Goal: Task Accomplishment & Management: Manage account settings

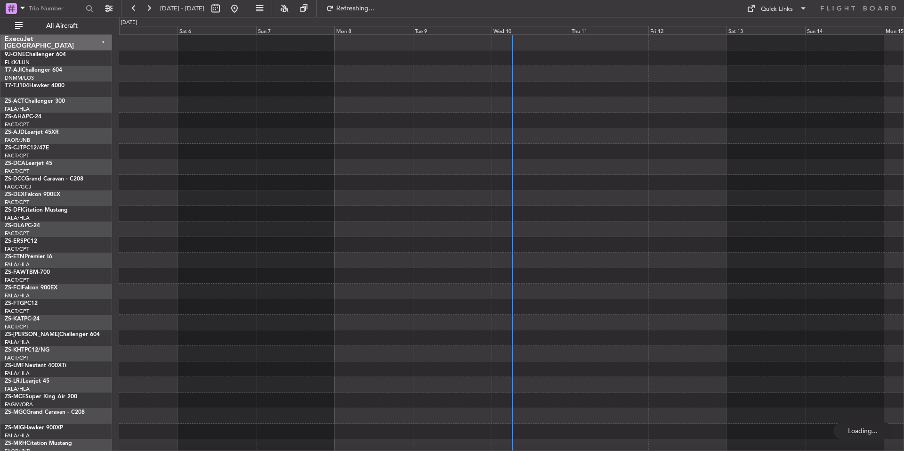
click at [549, 30] on div "Wed 10" at bounding box center [531, 30] width 79 height 8
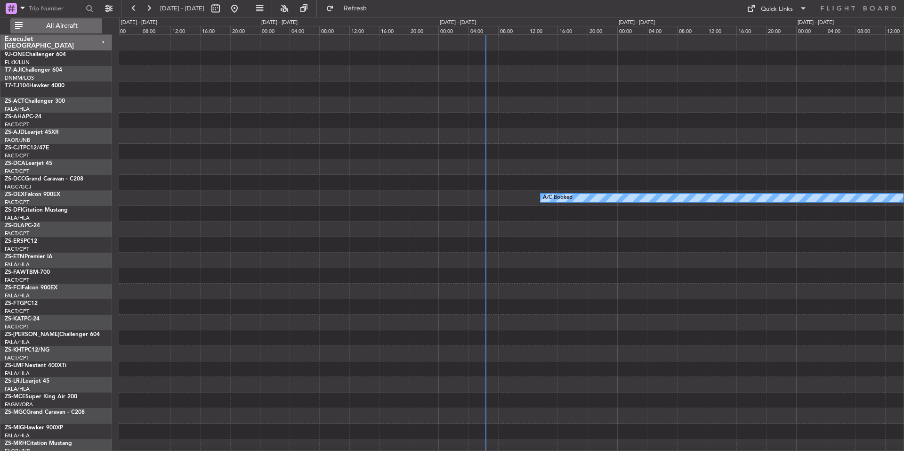
click at [56, 24] on span "All Aircraft" at bounding box center [61, 26] width 75 height 7
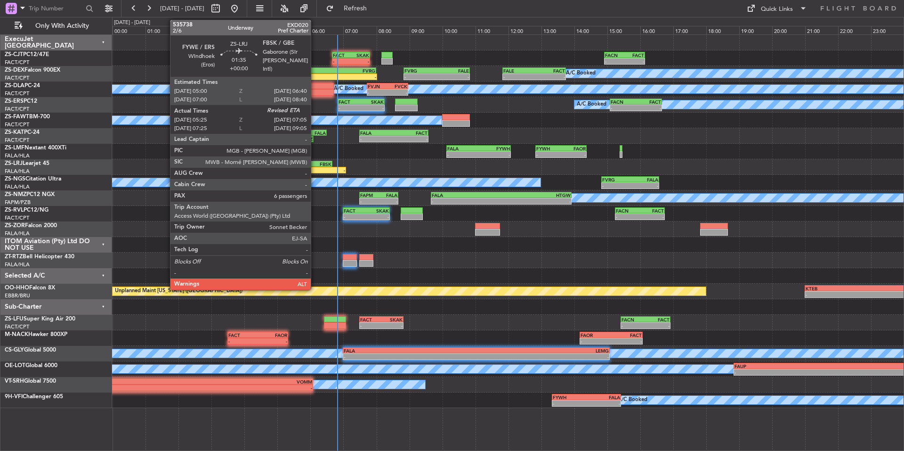
click at [315, 167] on div "05:25 Z -" at bounding box center [318, 170] width 55 height 7
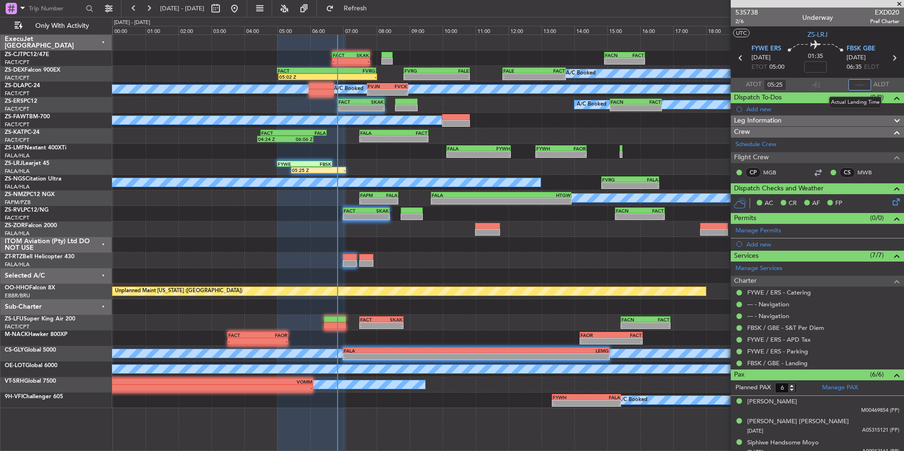
click at [853, 85] on input "text" at bounding box center [860, 84] width 23 height 11
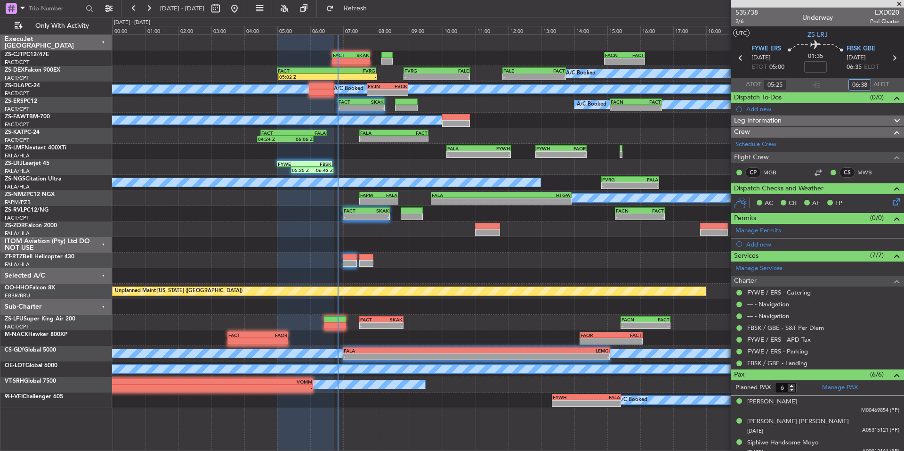
type input "06:38"
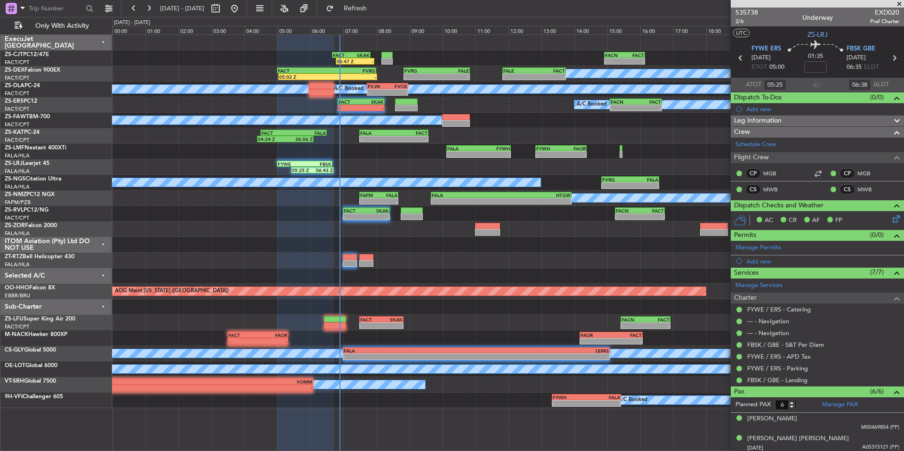
drag, startPoint x: 902, startPoint y: 3, endPoint x: 366, endPoint y: 24, distance: 535.8
click at [902, 3] on span at bounding box center [899, 4] width 9 height 8
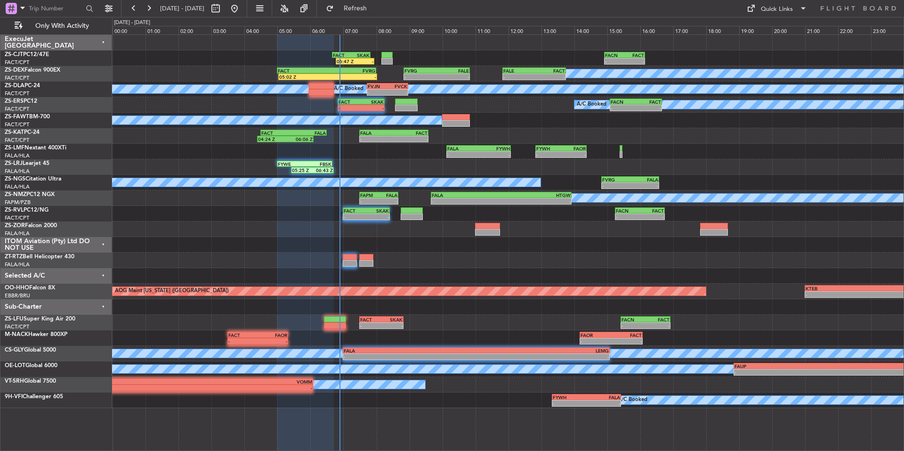
type input "0"
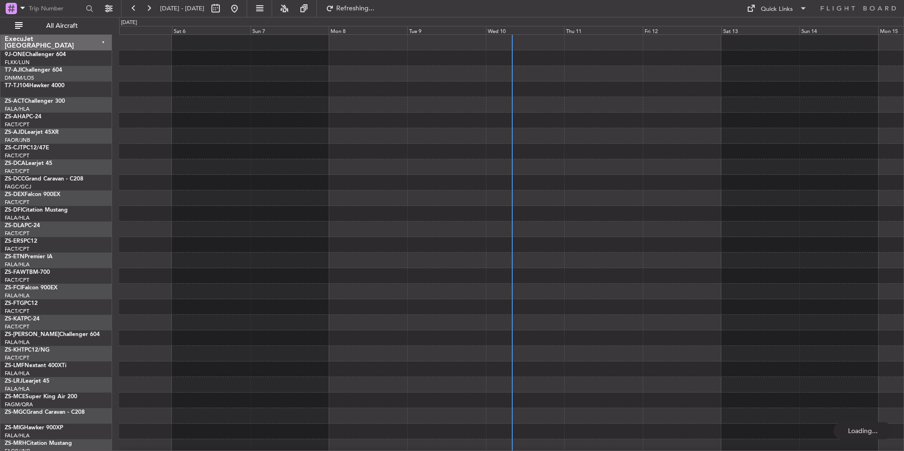
click at [536, 27] on div "Wed 10" at bounding box center [525, 30] width 79 height 8
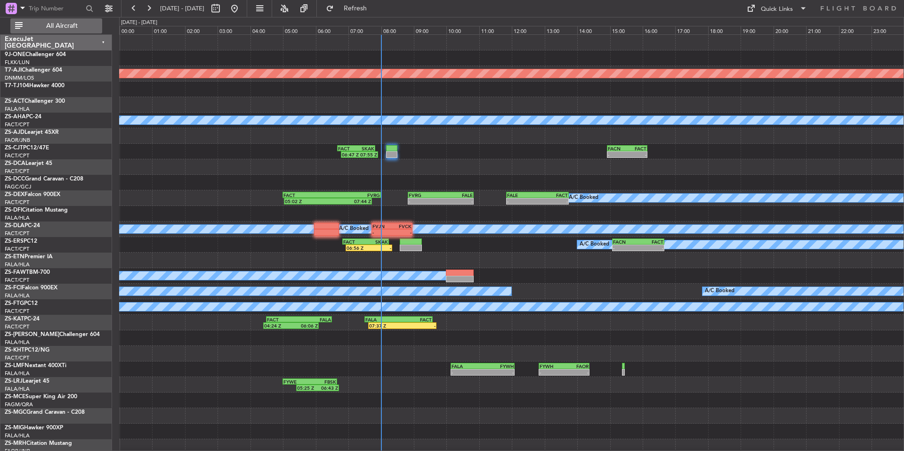
click at [97, 26] on span "All Aircraft" at bounding box center [61, 26] width 75 height 7
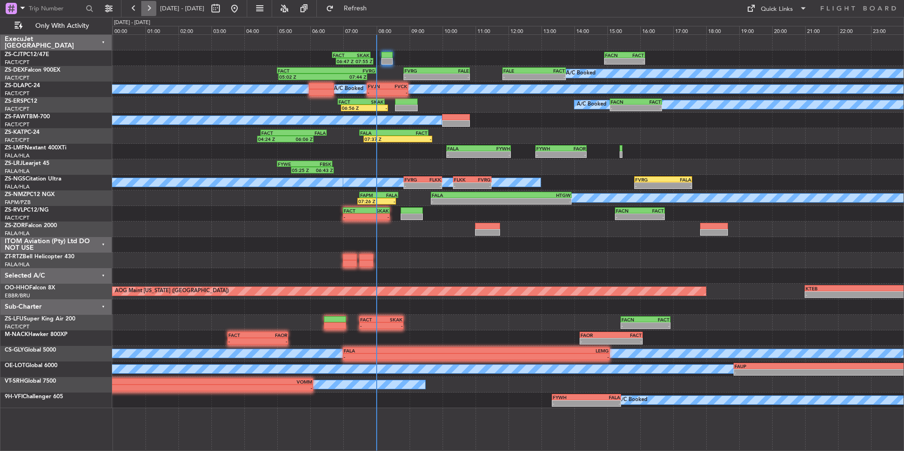
click at [150, 10] on button at bounding box center [148, 8] width 15 height 15
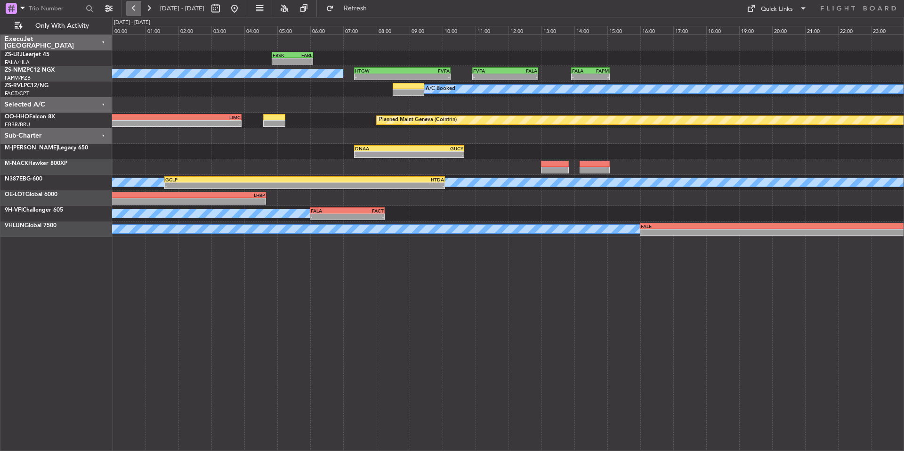
click at [129, 11] on button at bounding box center [133, 8] width 15 height 15
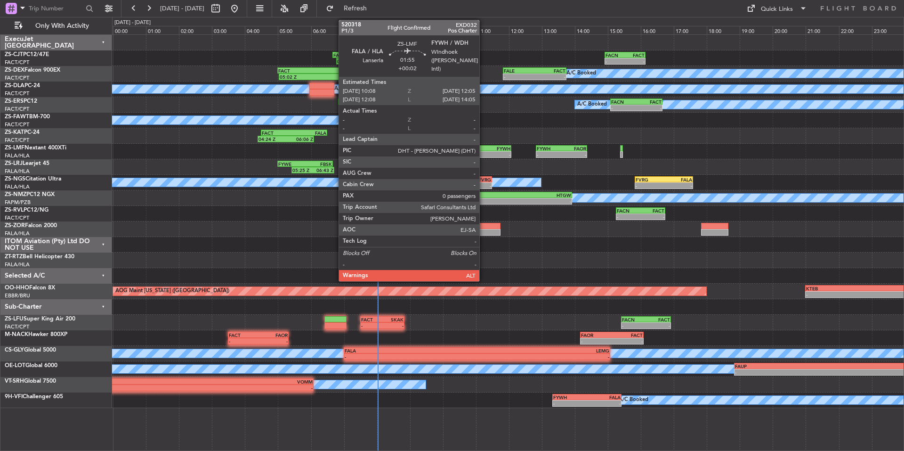
click at [484, 153] on div "-" at bounding box center [495, 155] width 32 height 6
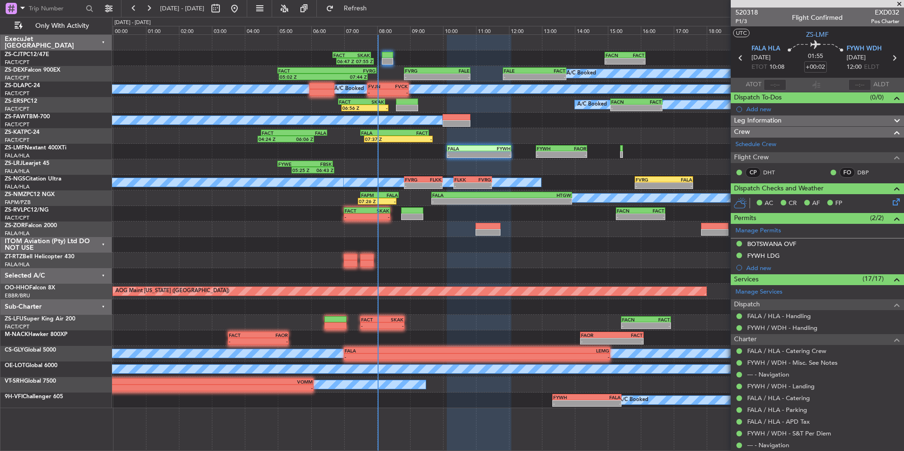
click at [767, 254] on div "FYWH LDG" at bounding box center [763, 255] width 32 height 8
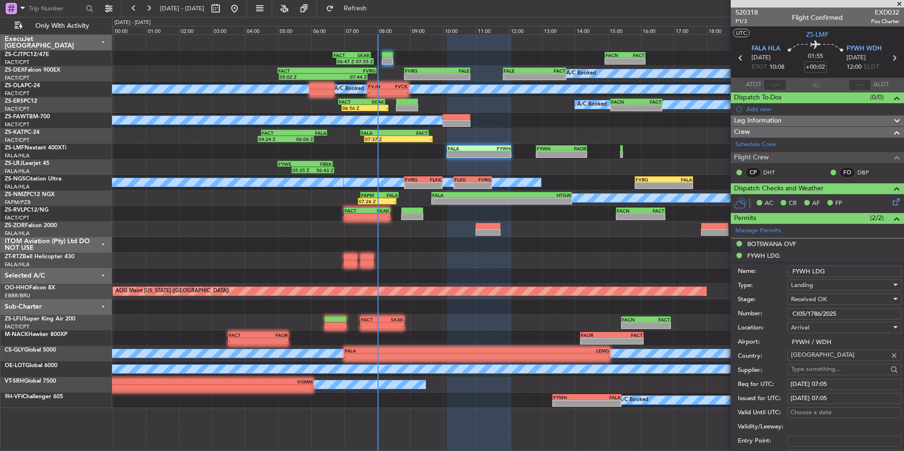
click at [897, 5] on span at bounding box center [899, 4] width 9 height 8
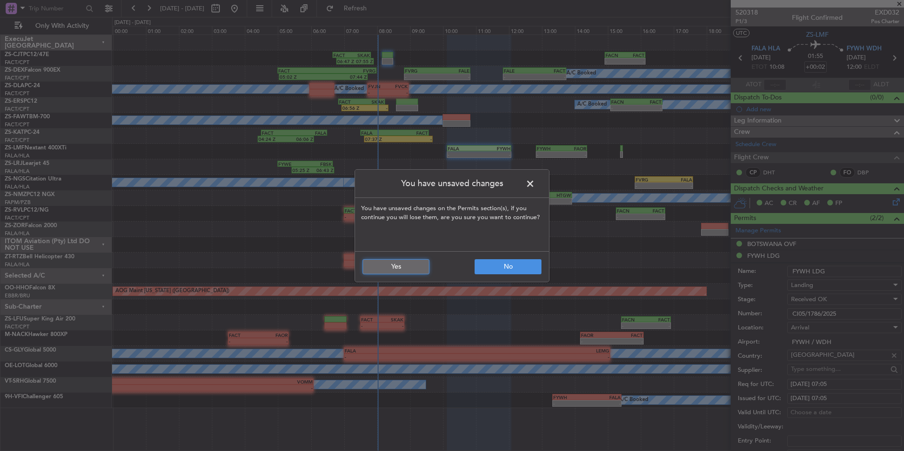
click at [388, 269] on button "Yes" at bounding box center [396, 266] width 67 height 15
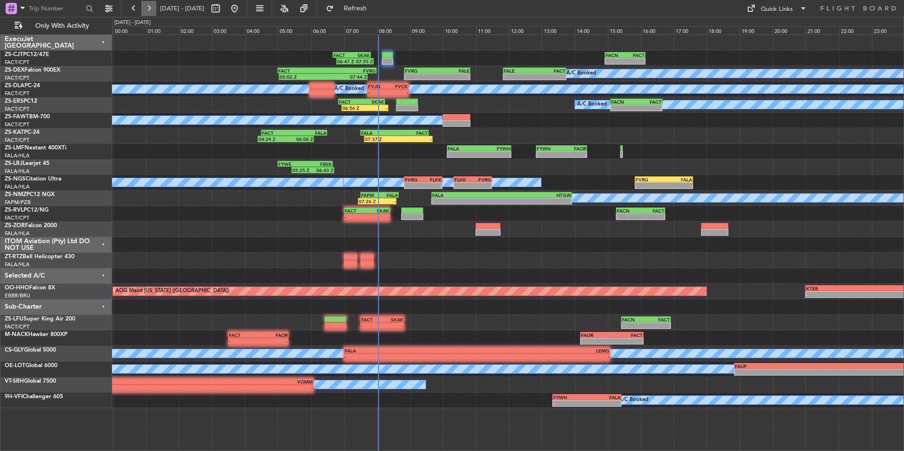
click at [146, 13] on button at bounding box center [148, 8] width 15 height 15
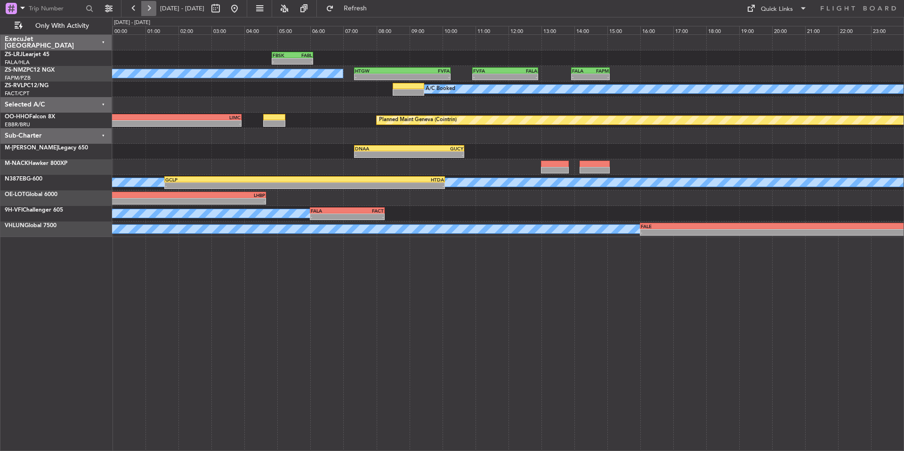
click at [150, 2] on button at bounding box center [148, 8] width 15 height 15
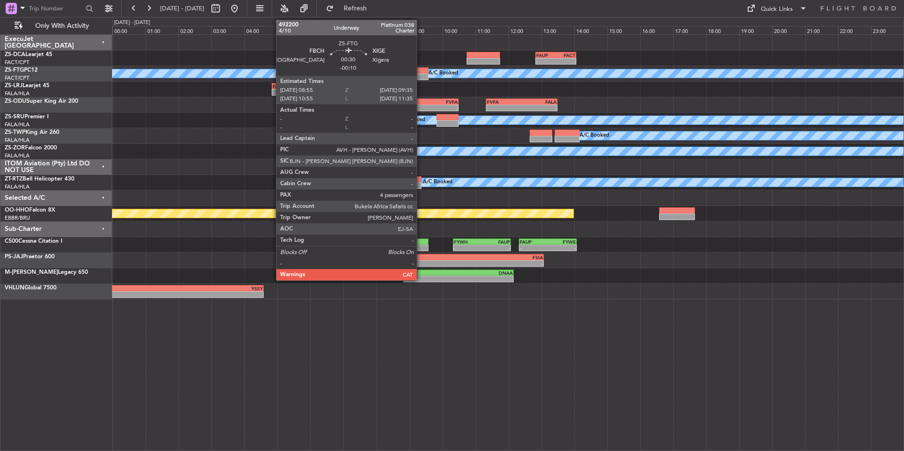
click at [421, 77] on div at bounding box center [417, 76] width 22 height 7
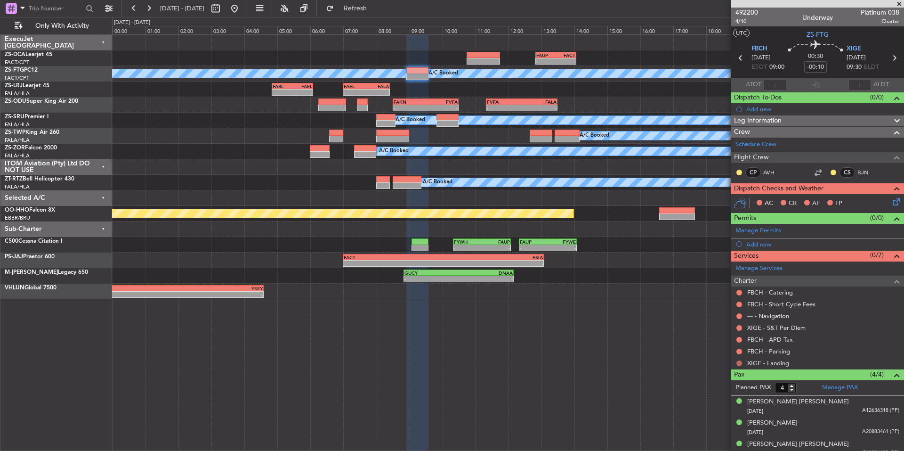
click at [739, 362] on button at bounding box center [739, 363] width 6 height 6
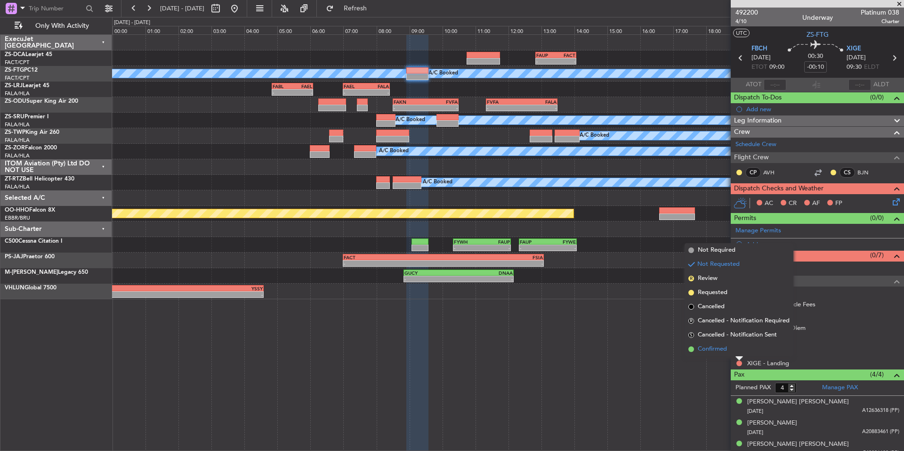
click at [728, 347] on li "Confirmed" at bounding box center [739, 349] width 109 height 14
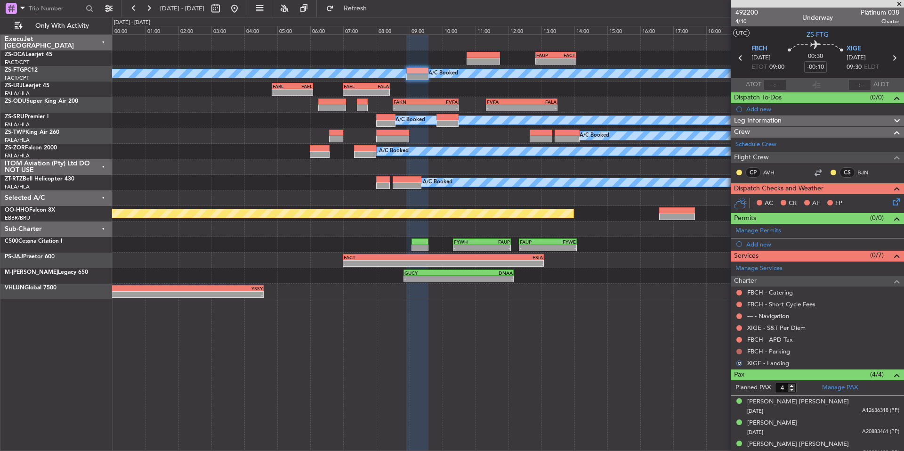
click at [738, 351] on button at bounding box center [739, 351] width 6 height 6
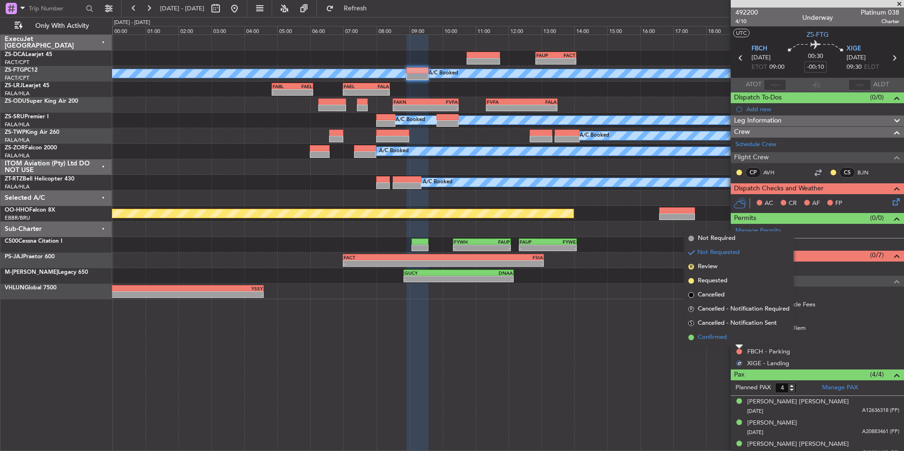
click at [721, 339] on span "Confirmed" at bounding box center [712, 336] width 29 height 9
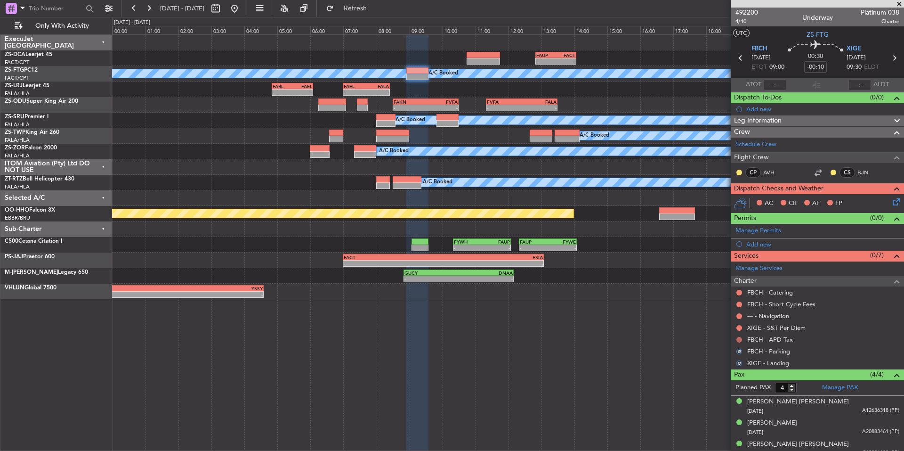
click at [736, 338] on button at bounding box center [739, 340] width 6 height 6
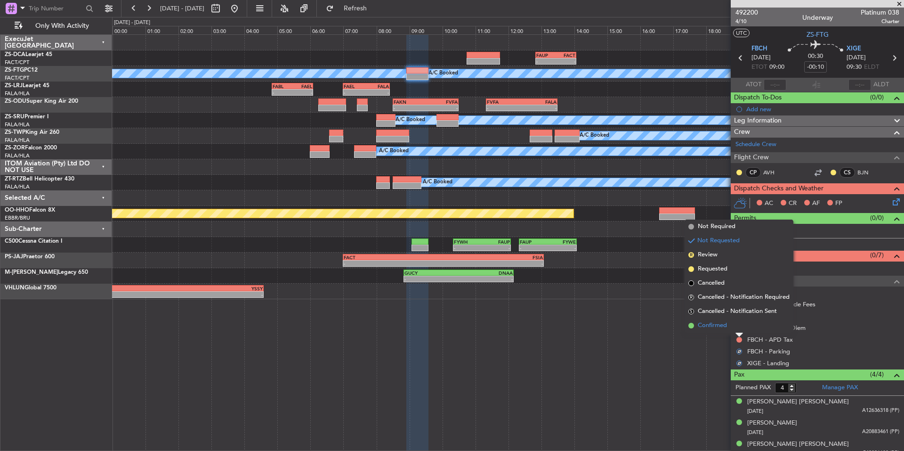
click at [724, 327] on span "Confirmed" at bounding box center [712, 325] width 29 height 9
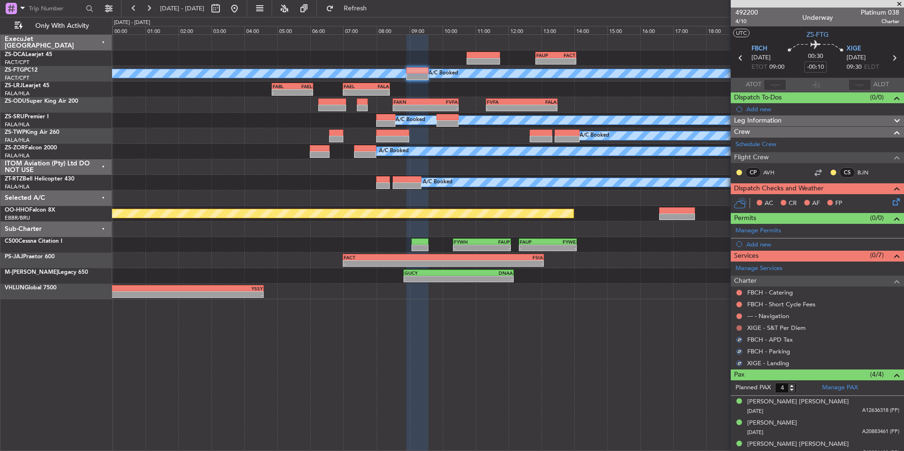
click at [739, 328] on button at bounding box center [739, 328] width 6 height 6
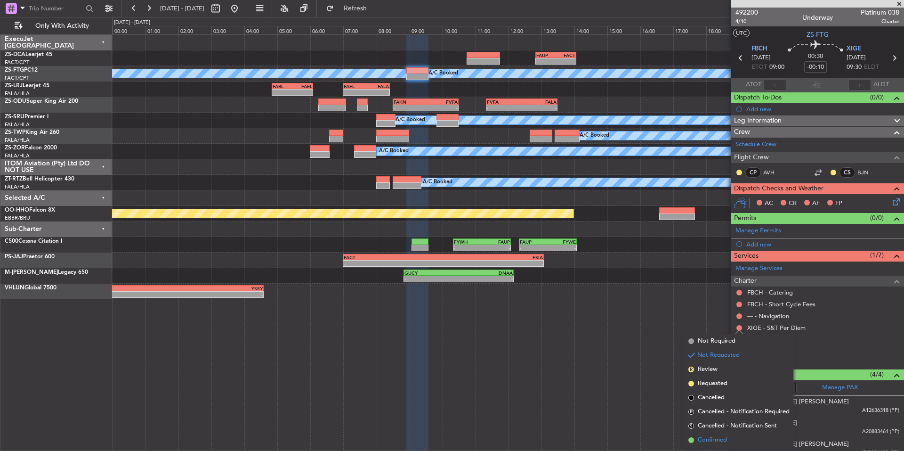
click at [725, 439] on span "Confirmed" at bounding box center [712, 439] width 29 height 9
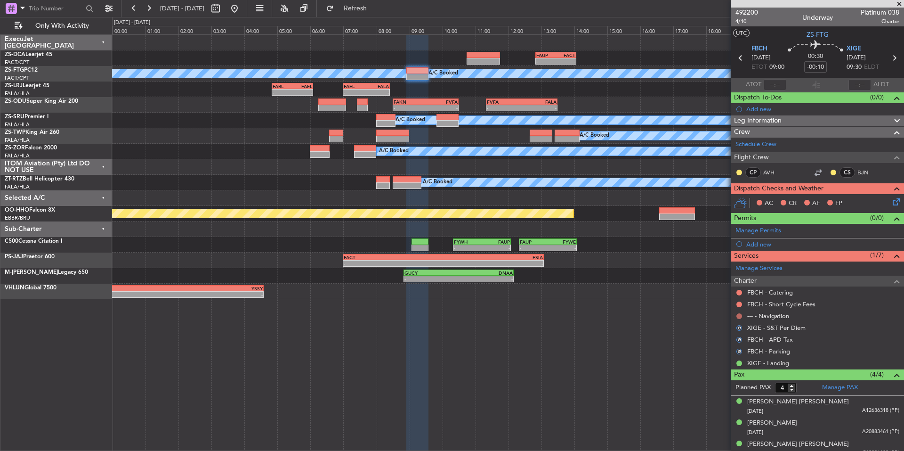
click at [740, 314] on button at bounding box center [739, 316] width 6 height 6
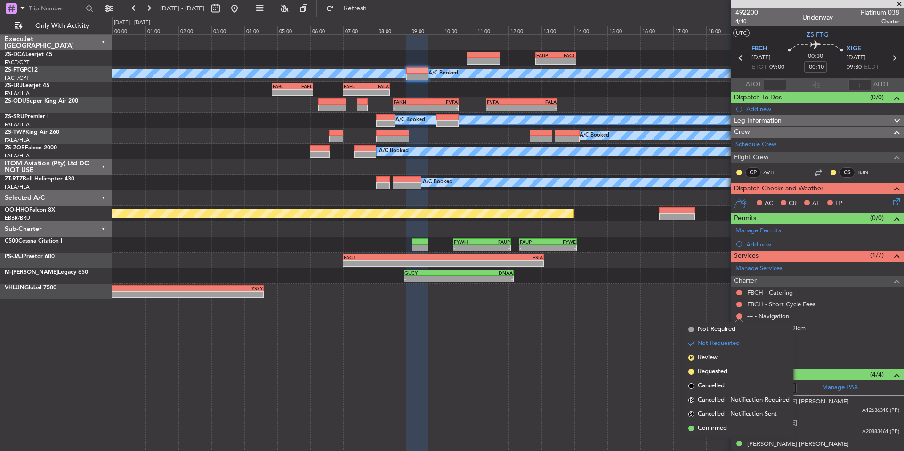
click at [718, 427] on span "Confirmed" at bounding box center [712, 427] width 29 height 9
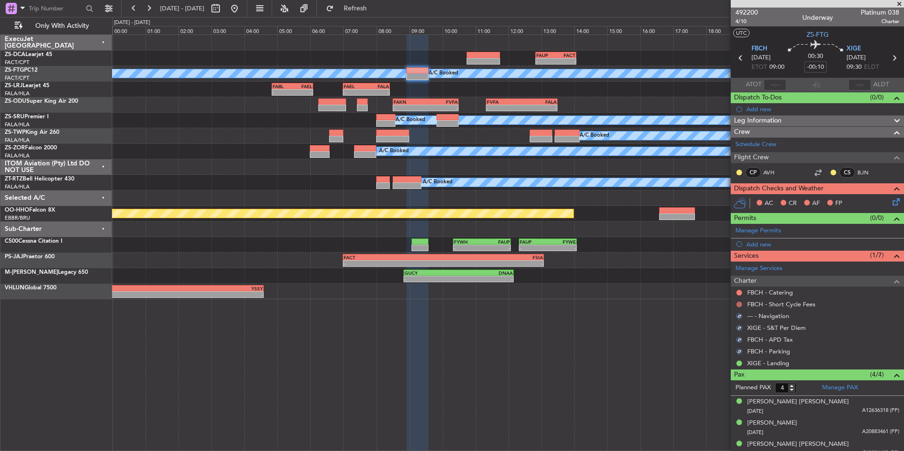
click at [738, 302] on button at bounding box center [739, 304] width 6 height 6
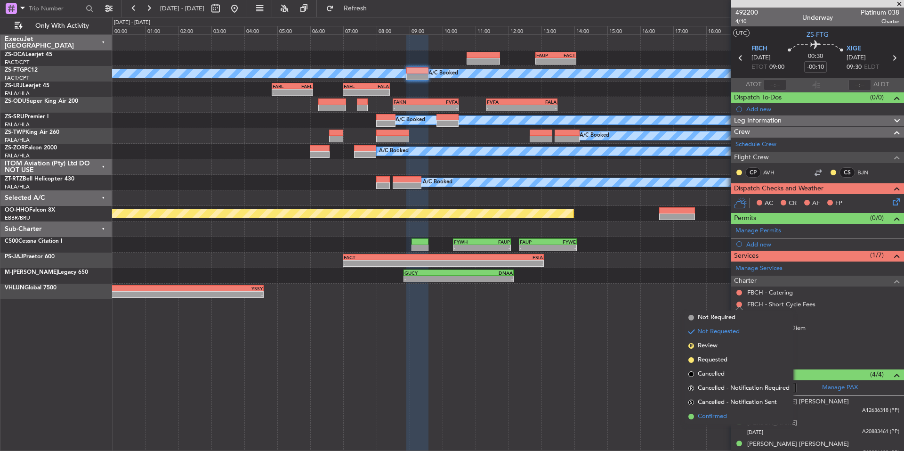
click at [712, 414] on span "Confirmed" at bounding box center [712, 416] width 29 height 9
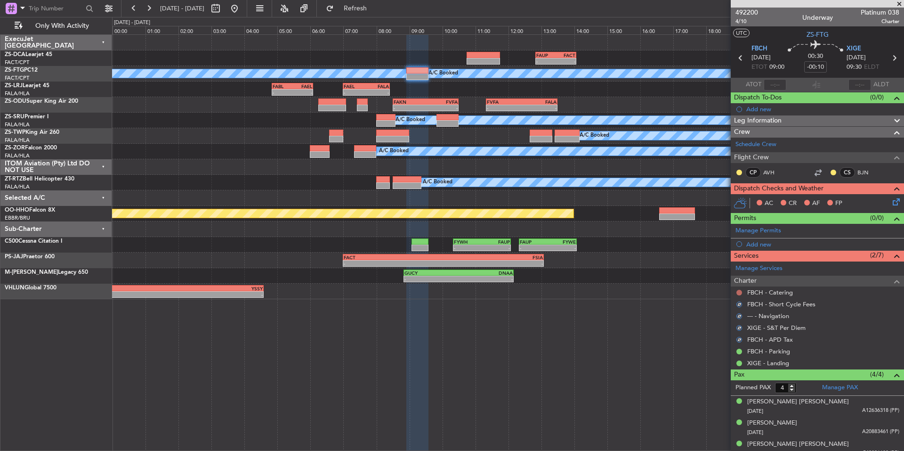
click at [739, 294] on button at bounding box center [739, 293] width 6 height 6
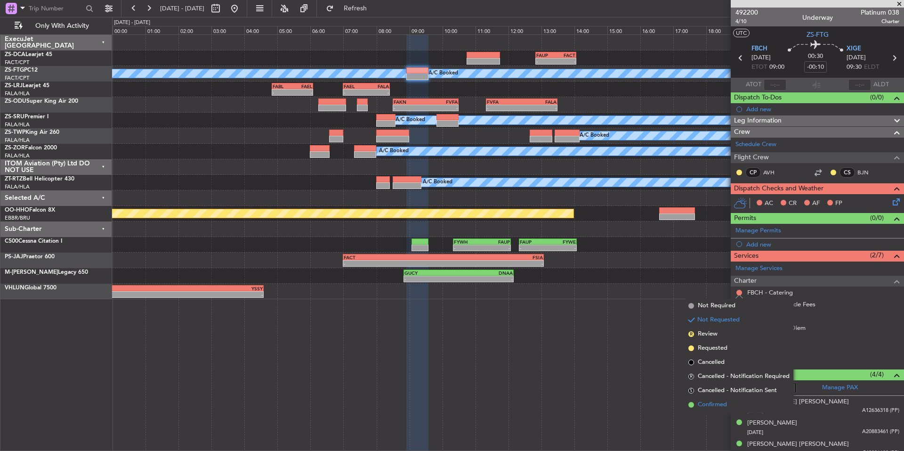
click at [704, 405] on span "Confirmed" at bounding box center [712, 404] width 29 height 9
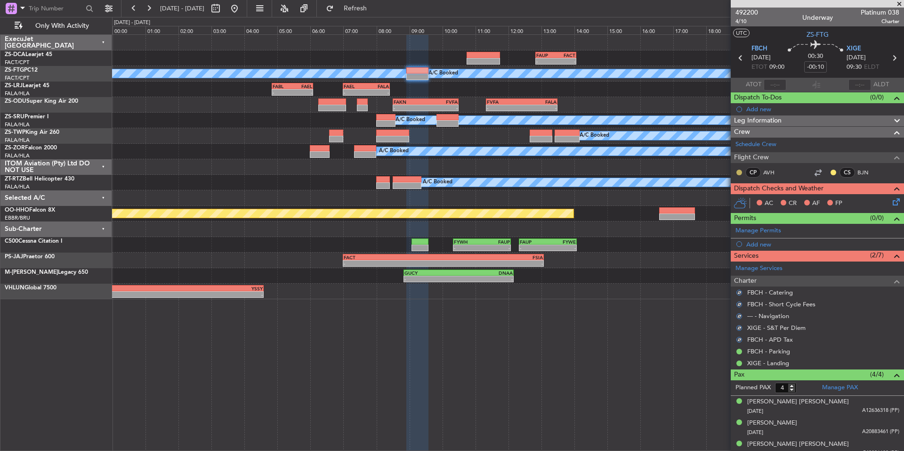
click at [741, 173] on button at bounding box center [739, 173] width 6 height 6
click at [737, 200] on span "Acknowledged" at bounding box center [741, 199] width 41 height 9
click at [831, 174] on button at bounding box center [834, 173] width 6 height 6
click at [832, 202] on span "Acknowledged" at bounding box center [828, 199] width 41 height 9
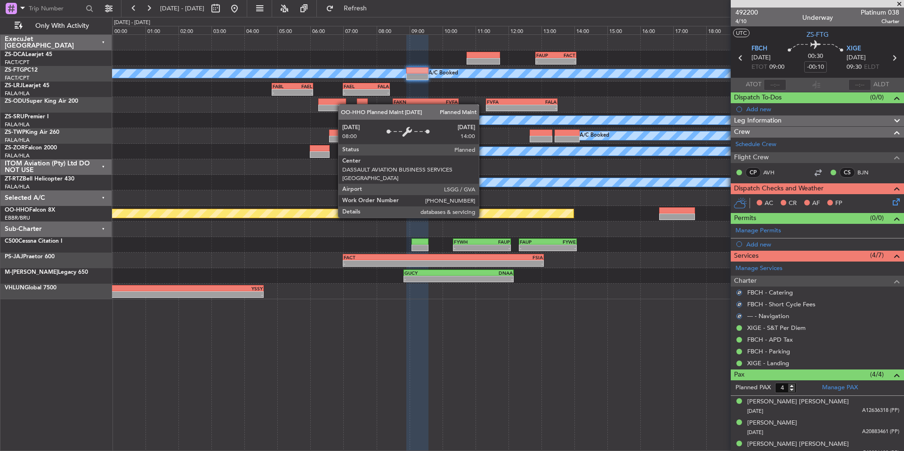
click at [891, 202] on icon at bounding box center [895, 200] width 8 height 8
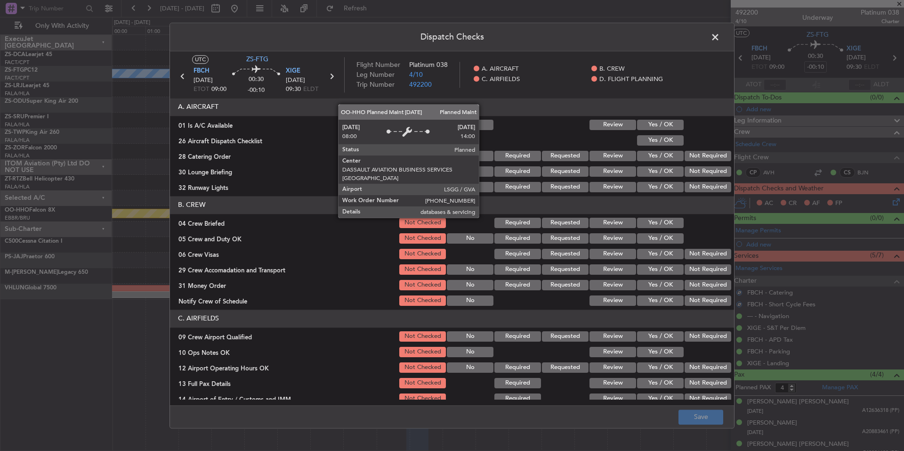
click at [662, 123] on button "Yes / OK" at bounding box center [660, 125] width 47 height 10
click at [663, 140] on button "Yes / OK" at bounding box center [660, 140] width 47 height 10
click at [702, 156] on button "Not Required" at bounding box center [708, 156] width 47 height 10
click at [698, 181] on div "Not Required" at bounding box center [707, 186] width 48 height 13
click at [699, 190] on button "Not Required" at bounding box center [708, 187] width 47 height 10
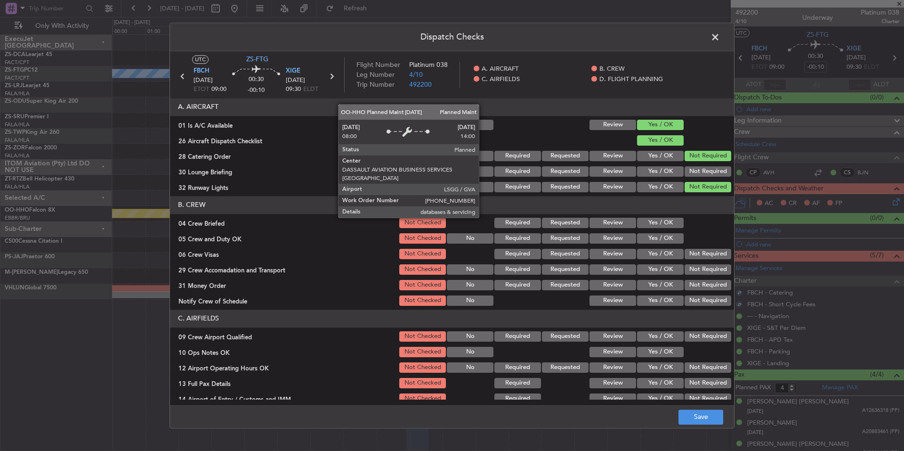
click at [699, 178] on div "Not Required" at bounding box center [707, 171] width 48 height 13
click at [694, 169] on button "Not Required" at bounding box center [708, 171] width 47 height 10
drag, startPoint x: 669, startPoint y: 223, endPoint x: 663, endPoint y: 239, distance: 16.8
click at [668, 223] on button "Yes / OK" at bounding box center [660, 223] width 47 height 10
click at [663, 242] on button "Yes / OK" at bounding box center [660, 238] width 47 height 10
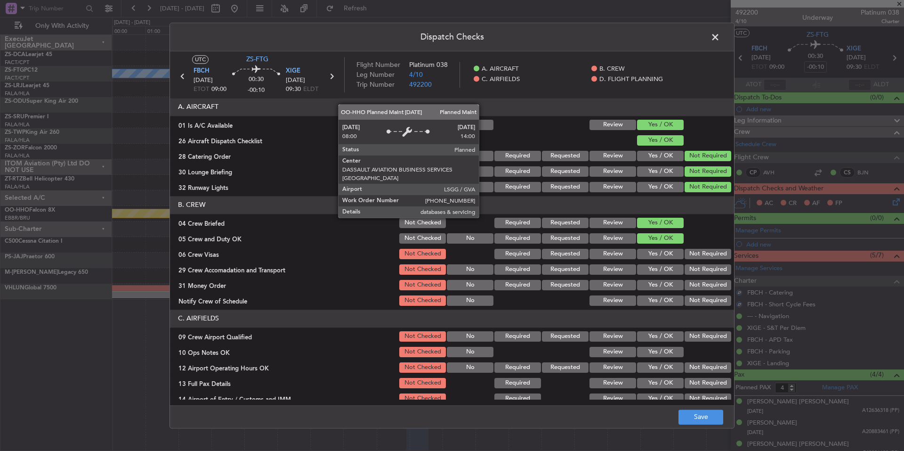
click at [694, 259] on button "Not Required" at bounding box center [708, 254] width 47 height 10
drag, startPoint x: 699, startPoint y: 272, endPoint x: 702, endPoint y: 284, distance: 12.7
click at [699, 275] on div "Not Required" at bounding box center [707, 269] width 48 height 13
click at [704, 287] on button "Not Required" at bounding box center [708, 285] width 47 height 10
click at [705, 298] on button "Not Required" at bounding box center [708, 300] width 47 height 10
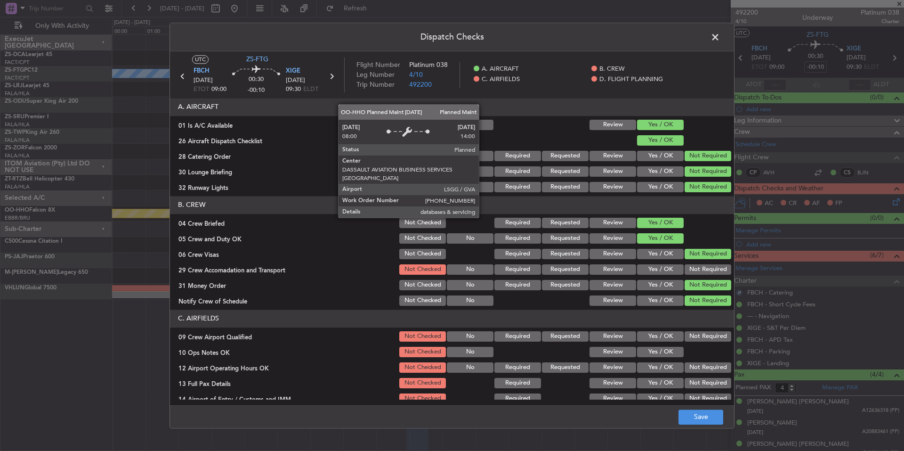
click at [706, 302] on button "Not Required" at bounding box center [708, 300] width 47 height 10
drag, startPoint x: 702, startPoint y: 279, endPoint x: 701, endPoint y: 275, distance: 4.8
click at [702, 278] on div "Not Required" at bounding box center [707, 284] width 48 height 13
click at [701, 274] on button "Not Required" at bounding box center [708, 269] width 47 height 10
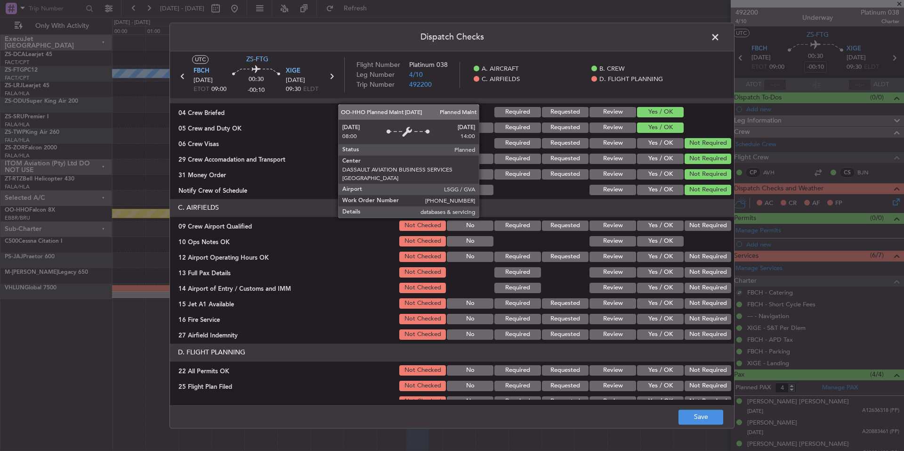
scroll to position [122, 0]
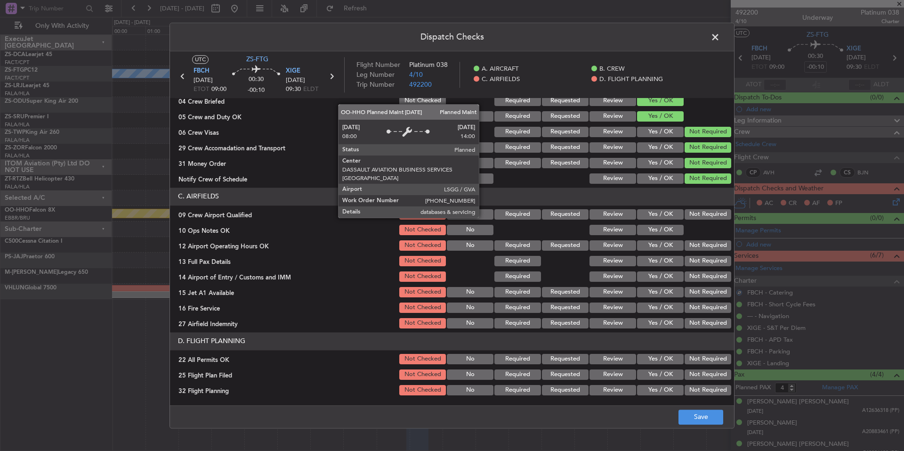
click at [695, 219] on div "Not Required" at bounding box center [707, 214] width 48 height 13
click at [691, 210] on button "Not Required" at bounding box center [708, 214] width 47 height 10
click at [664, 227] on button "Yes / OK" at bounding box center [660, 230] width 47 height 10
click at [685, 240] on button "Not Required" at bounding box center [708, 245] width 47 height 10
click at [687, 251] on div "Not Required" at bounding box center [707, 245] width 48 height 13
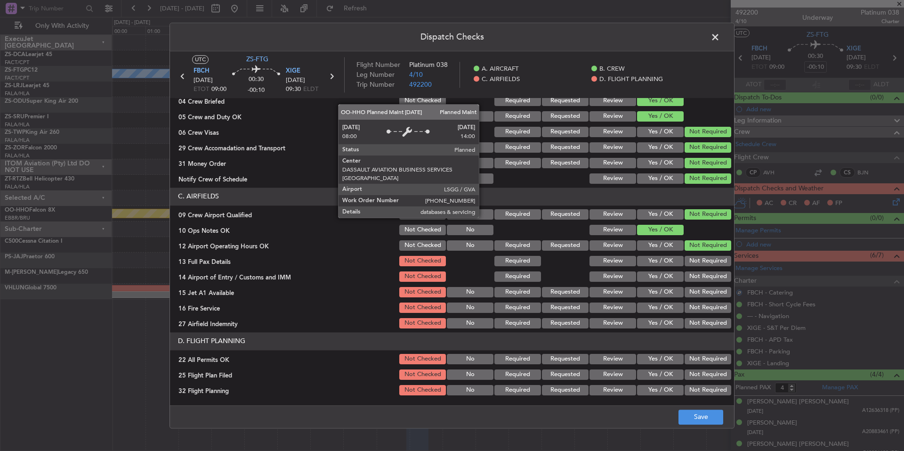
drag, startPoint x: 690, startPoint y: 259, endPoint x: 691, endPoint y: 266, distance: 6.1
click at [690, 261] on button "Not Required" at bounding box center [708, 261] width 47 height 10
click at [691, 266] on div "Not Required" at bounding box center [707, 260] width 48 height 13
drag, startPoint x: 692, startPoint y: 269, endPoint x: 695, endPoint y: 282, distance: 12.6
click at [692, 271] on section "C. AIRFIELDS 09 Crew Airport Qualified Not Checked No Required Requested Review…" at bounding box center [452, 258] width 564 height 142
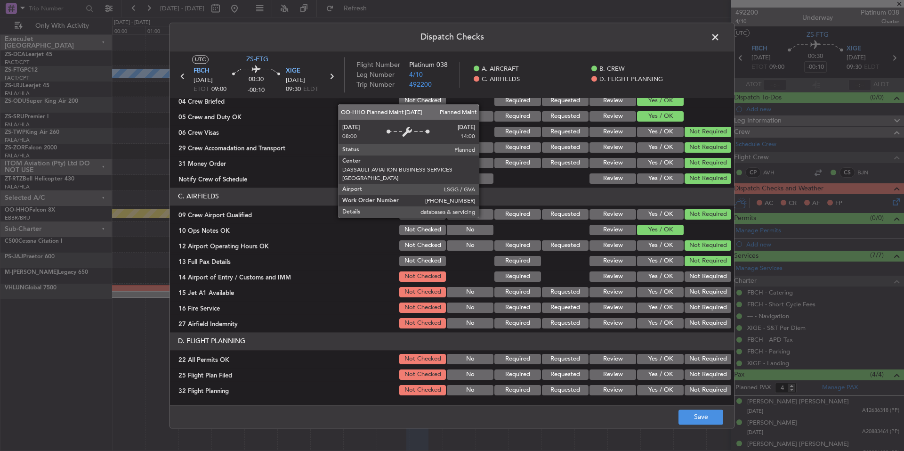
drag, startPoint x: 695, startPoint y: 282, endPoint x: 696, endPoint y: 290, distance: 8.1
click at [695, 283] on div "Not Required" at bounding box center [707, 276] width 48 height 13
drag, startPoint x: 696, startPoint y: 290, endPoint x: 698, endPoint y: 295, distance: 6.1
click at [696, 292] on button "Not Required" at bounding box center [708, 292] width 47 height 10
drag, startPoint x: 698, startPoint y: 295, endPoint x: 699, endPoint y: 300, distance: 5.3
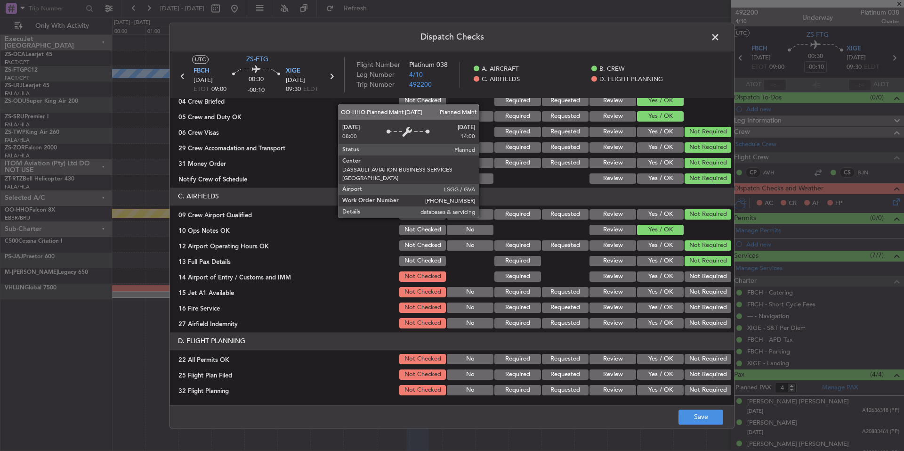
click at [698, 297] on button "Not Required" at bounding box center [708, 292] width 47 height 10
drag, startPoint x: 700, startPoint y: 302, endPoint x: 703, endPoint y: 310, distance: 8.5
click at [700, 304] on button "Not Required" at bounding box center [708, 307] width 47 height 10
drag, startPoint x: 703, startPoint y: 310, endPoint x: 704, endPoint y: 321, distance: 10.5
click at [703, 312] on button "Not Required" at bounding box center [708, 307] width 47 height 10
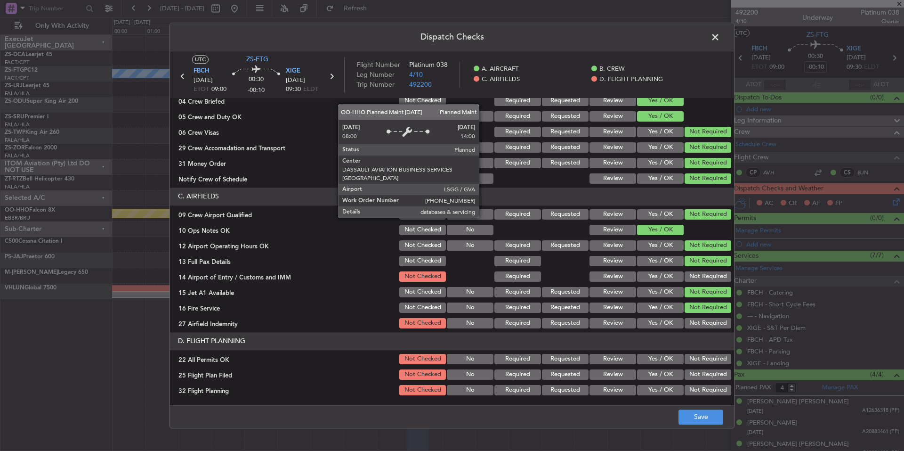
click at [705, 322] on button "Not Required" at bounding box center [708, 323] width 47 height 10
click at [705, 326] on button "Not Required" at bounding box center [708, 323] width 47 height 10
click at [701, 285] on div "Not Required" at bounding box center [707, 291] width 48 height 13
click at [701, 278] on button "Not Required" at bounding box center [708, 276] width 47 height 10
click at [699, 359] on button "Not Required" at bounding box center [708, 359] width 47 height 10
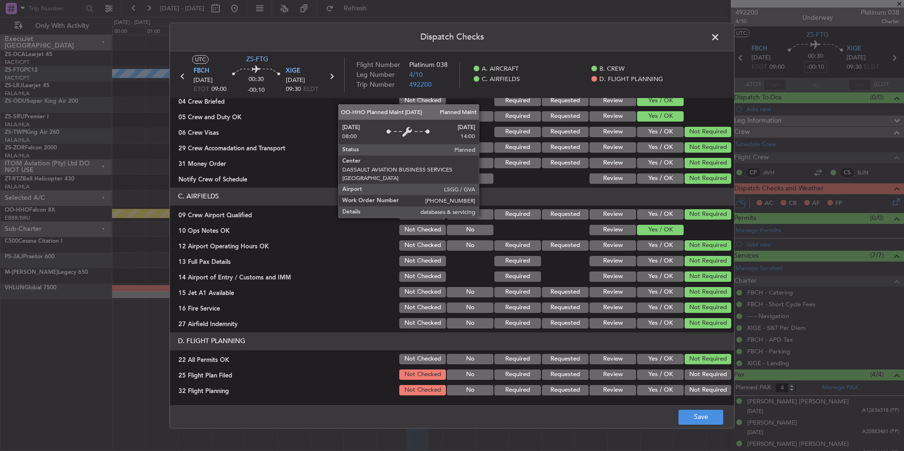
click at [666, 375] on button "Yes / OK" at bounding box center [660, 374] width 47 height 10
click at [668, 387] on button "Yes / OK" at bounding box center [660, 390] width 47 height 10
click at [695, 414] on button "Save" at bounding box center [701, 416] width 45 height 15
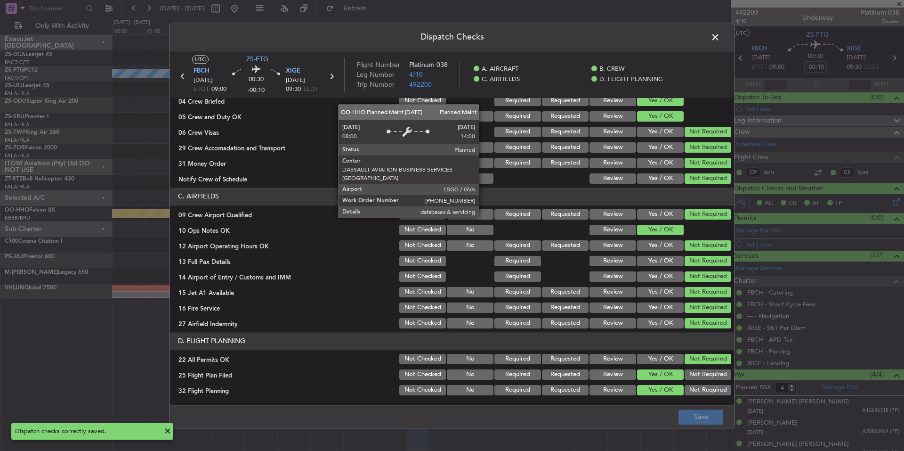
click at [720, 40] on span at bounding box center [720, 39] width 0 height 19
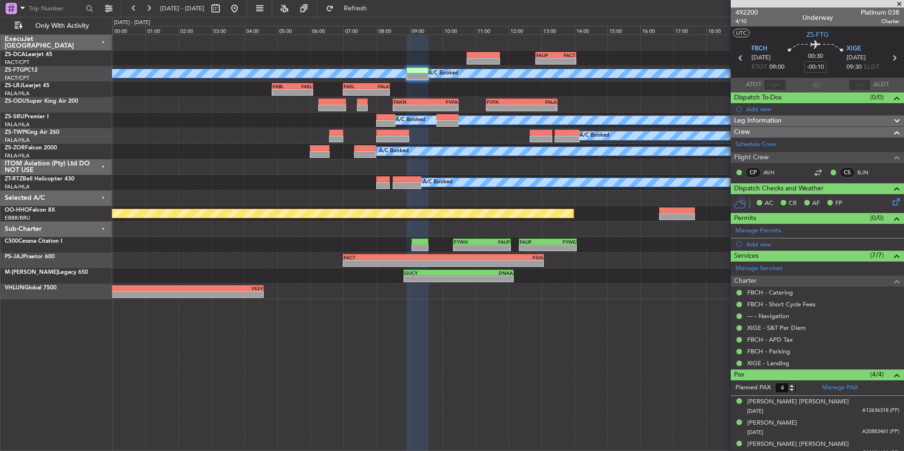
click at [899, 4] on span at bounding box center [899, 4] width 9 height 8
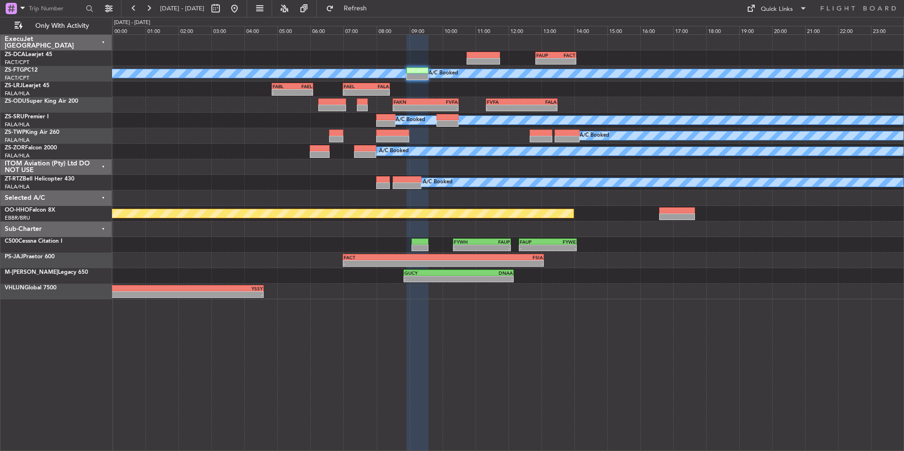
type input "0"
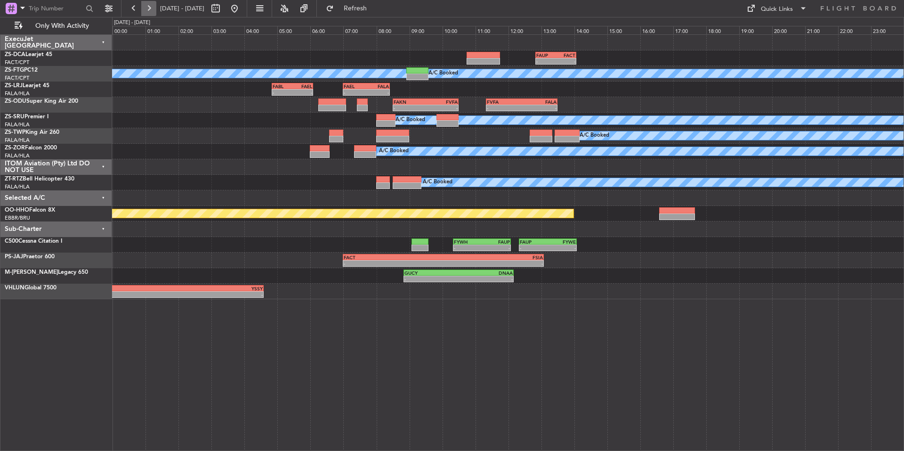
click at [150, 8] on button at bounding box center [148, 8] width 15 height 15
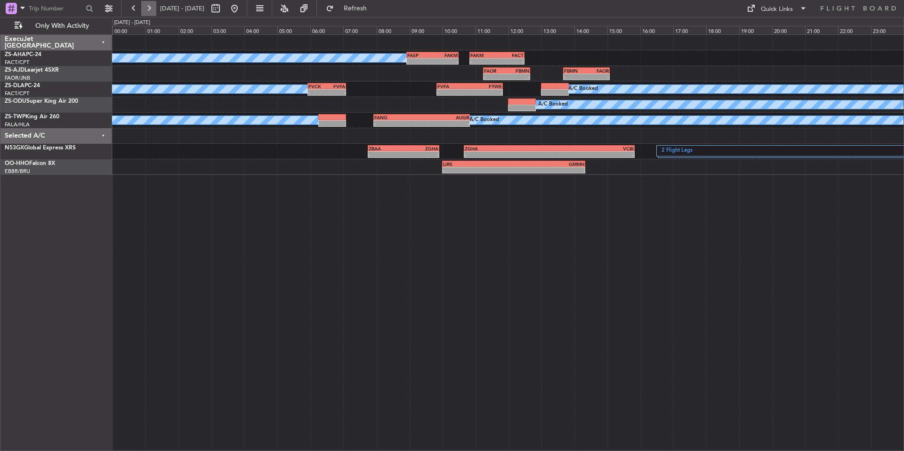
click at [150, 6] on button at bounding box center [148, 8] width 15 height 15
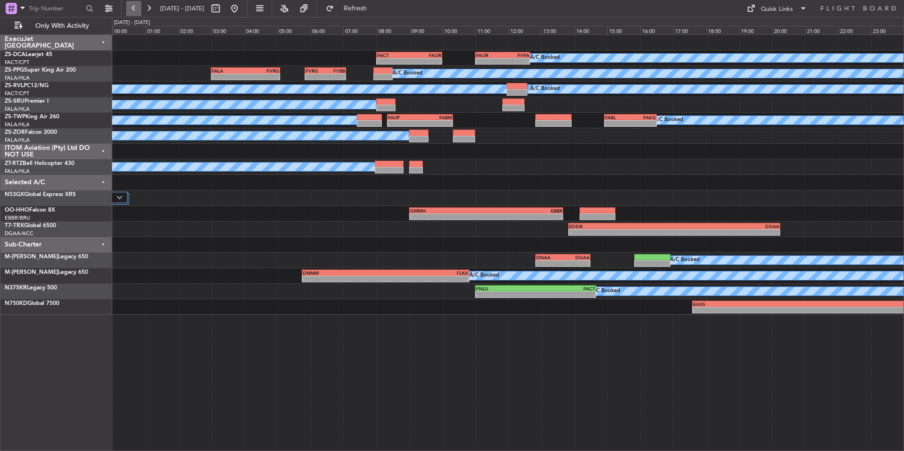
click at [134, 8] on button at bounding box center [133, 8] width 15 height 15
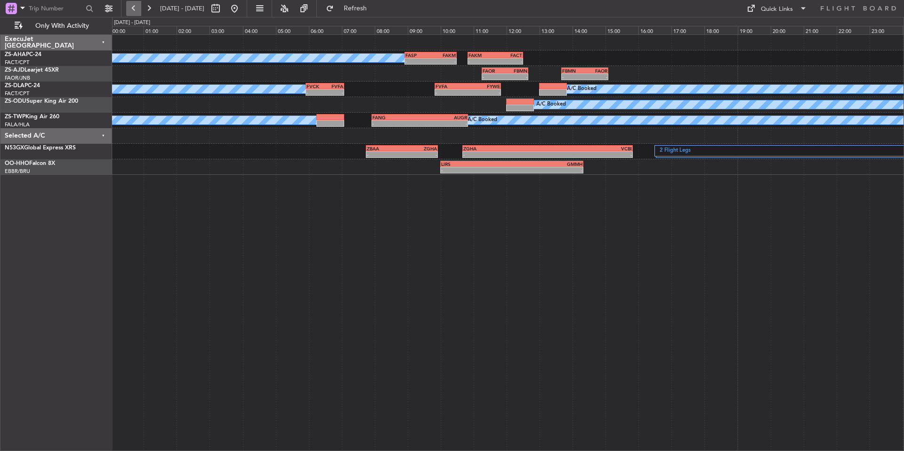
click at [134, 8] on button at bounding box center [133, 8] width 15 height 15
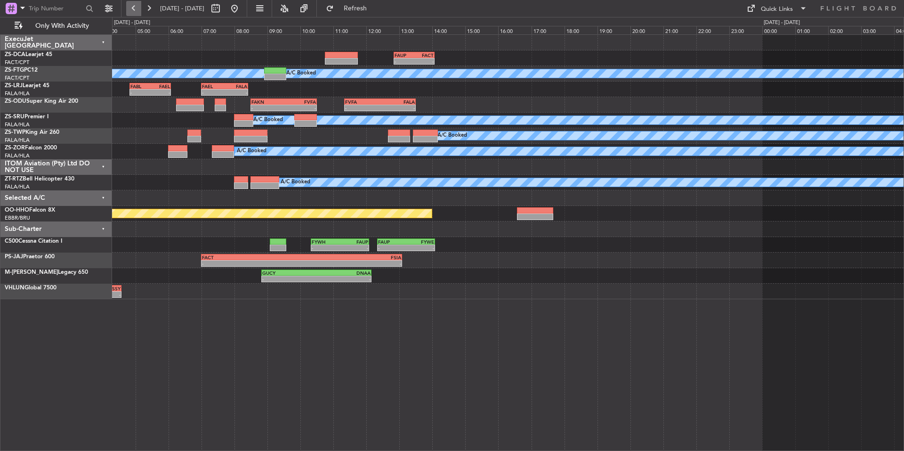
click at [134, 8] on button at bounding box center [133, 8] width 15 height 15
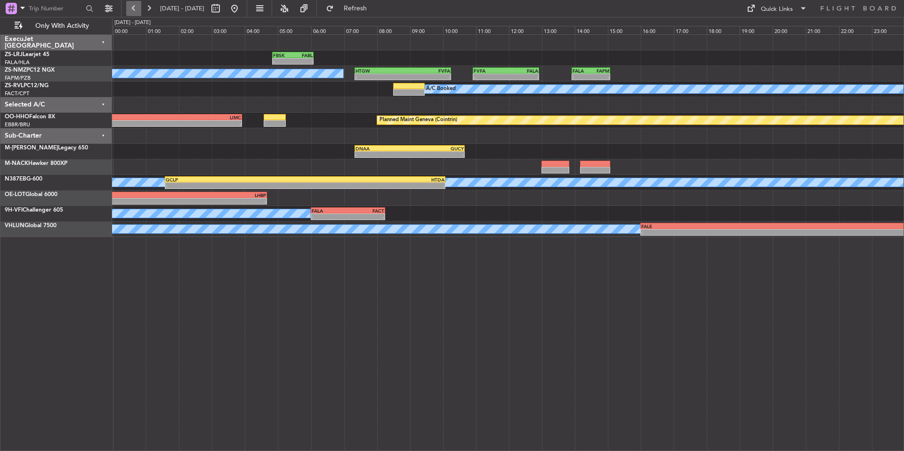
click at [134, 8] on button at bounding box center [133, 8] width 15 height 15
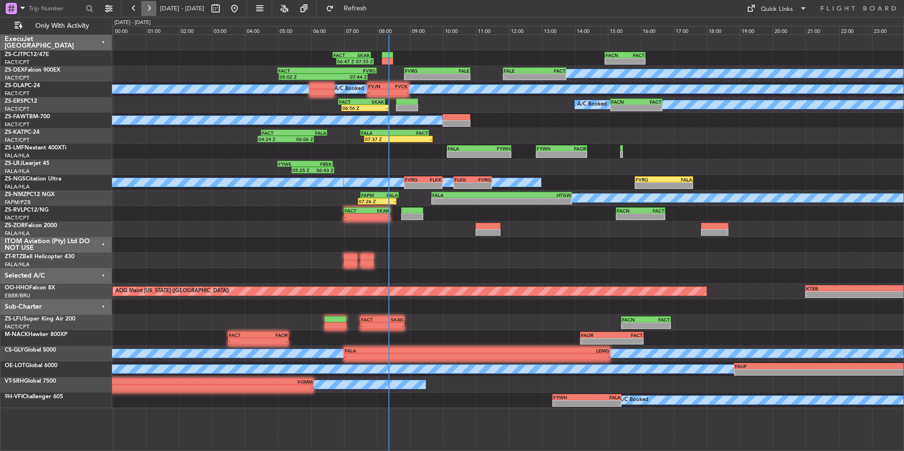
click at [154, 8] on button at bounding box center [148, 8] width 15 height 15
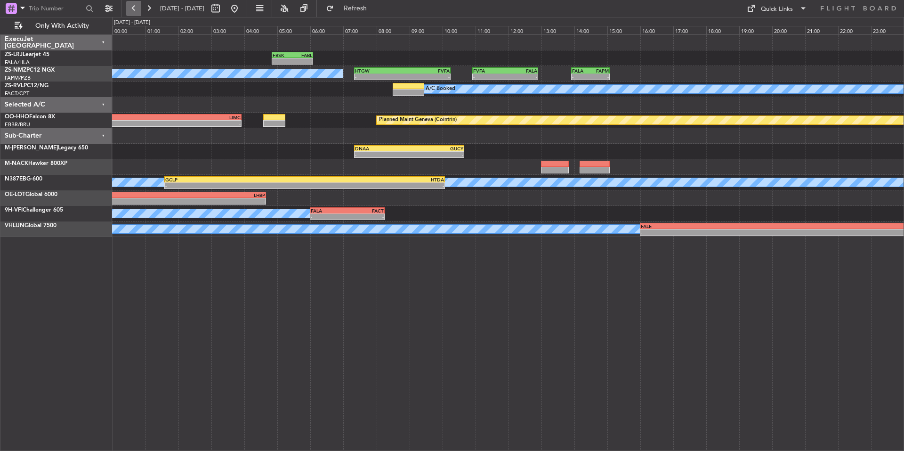
click at [137, 7] on button at bounding box center [133, 8] width 15 height 15
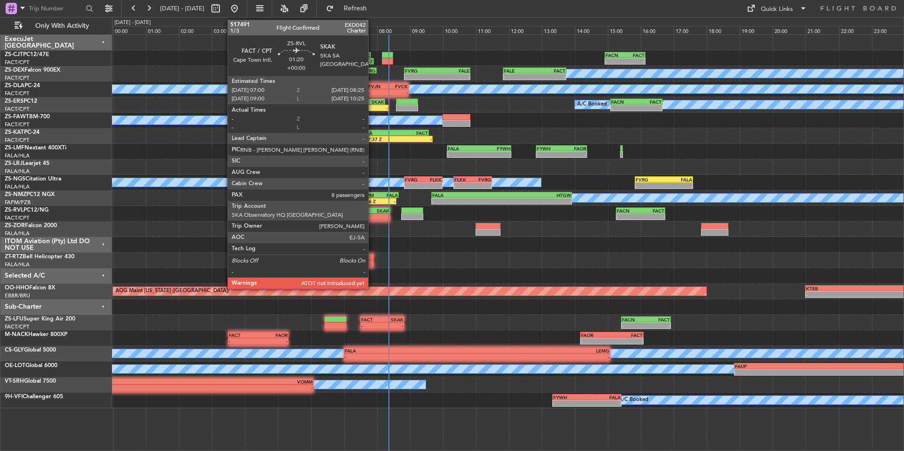
click at [372, 213] on div "- -" at bounding box center [367, 216] width 47 height 7
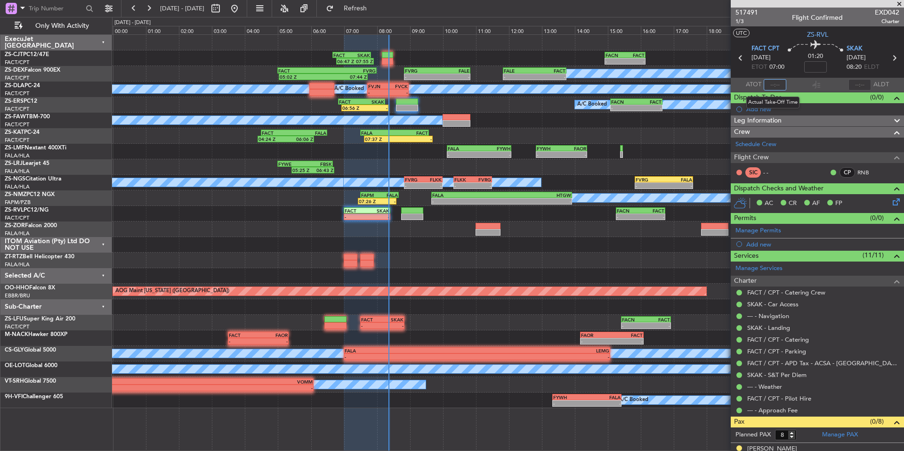
click at [775, 83] on input "text" at bounding box center [775, 84] width 23 height 11
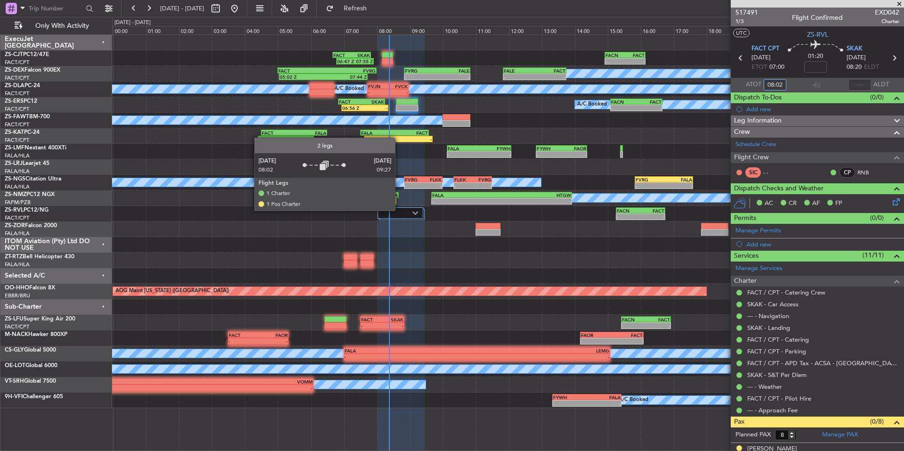
click at [399, 210] on div at bounding box center [401, 212] width 46 height 11
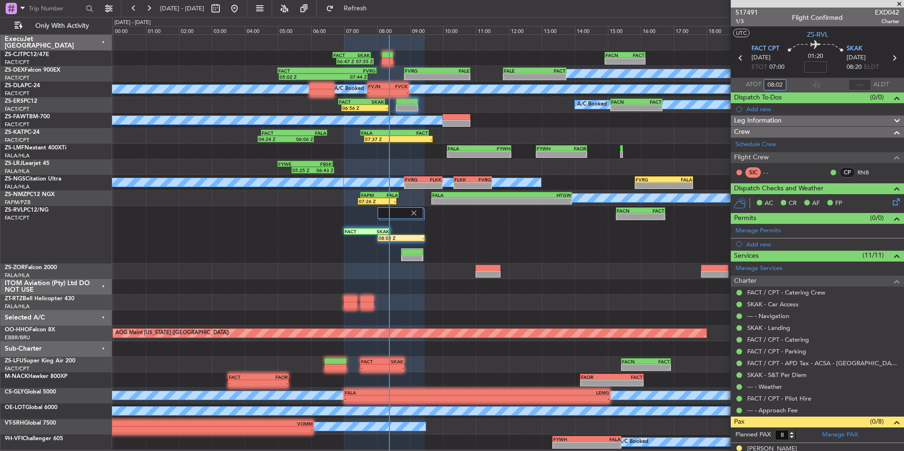
type input "08:02"
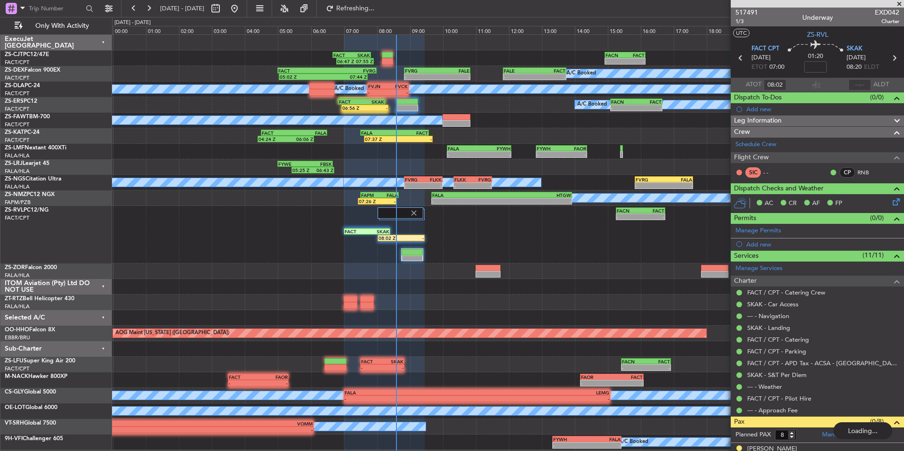
click at [898, 4] on span at bounding box center [899, 4] width 9 height 8
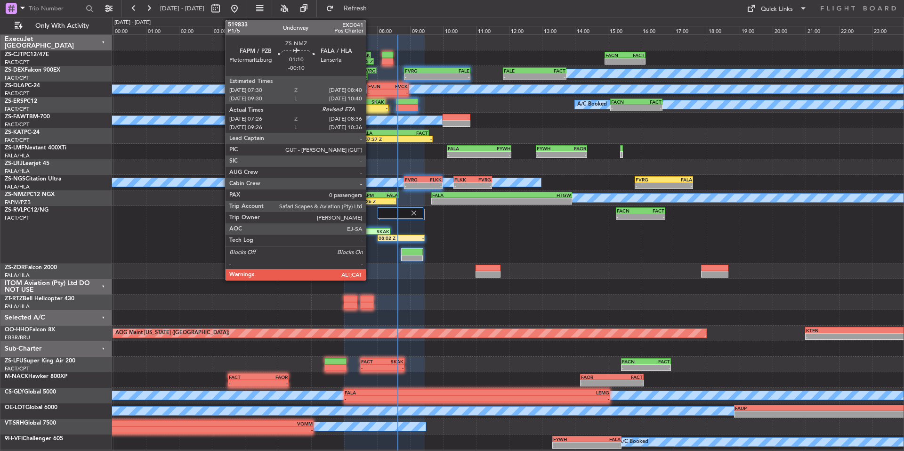
click at [370, 199] on div "07:26 Z" at bounding box center [368, 201] width 18 height 6
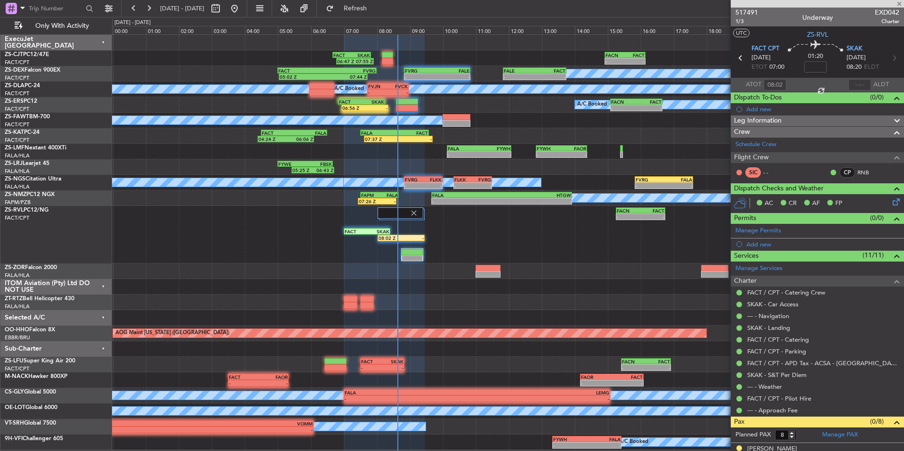
type input "-00:10"
type input "07:26"
type input "0"
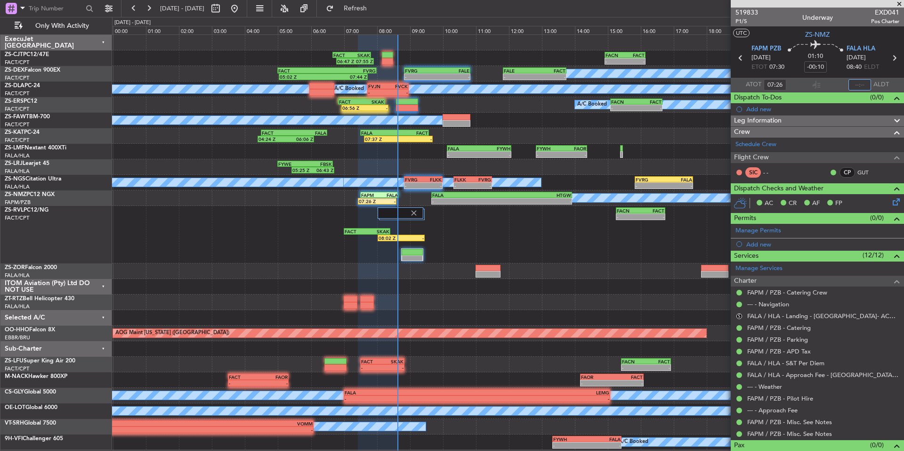
click at [854, 84] on input "text" at bounding box center [860, 84] width 23 height 11
type input "08:37"
drag, startPoint x: 897, startPoint y: 6, endPoint x: 373, endPoint y: 138, distance: 539.6
click at [897, 6] on span at bounding box center [899, 4] width 9 height 8
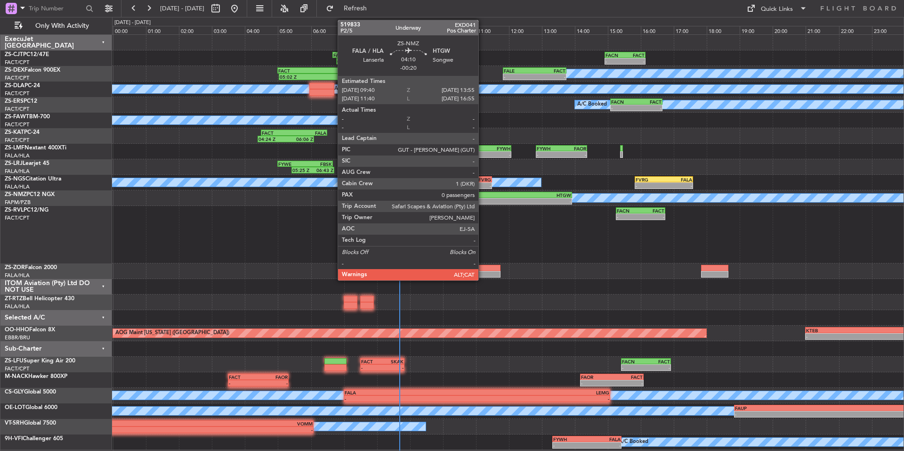
click at [483, 203] on div "-" at bounding box center [466, 201] width 69 height 6
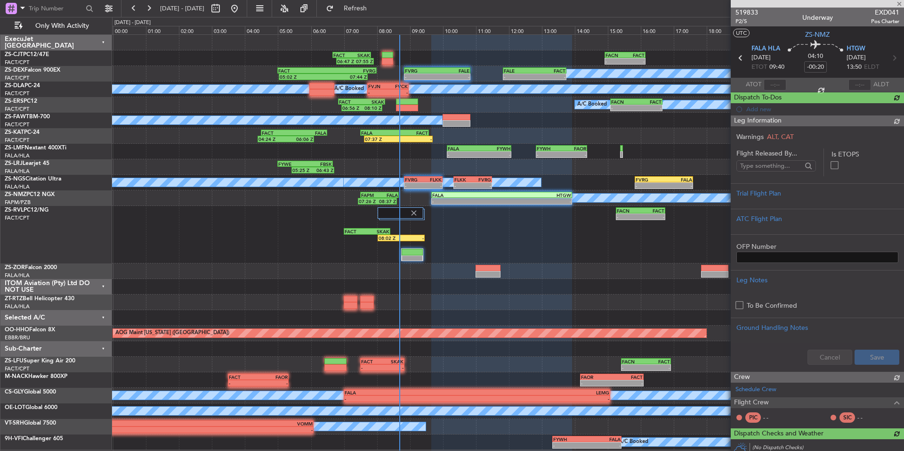
click at [750, 13] on span "519833" at bounding box center [747, 13] width 23 height 10
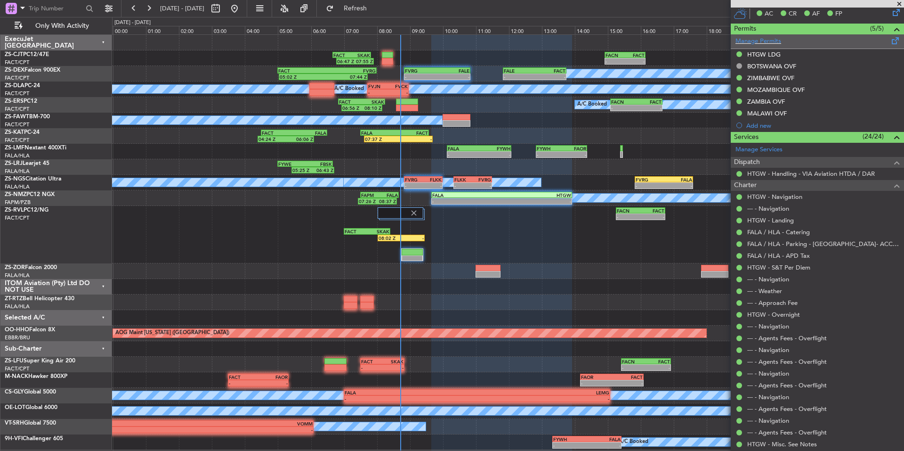
scroll to position [243, 0]
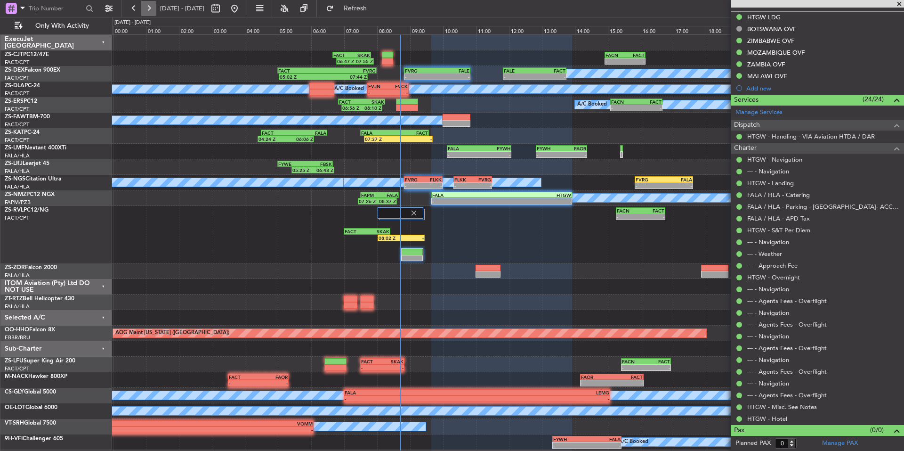
click at [146, 7] on button at bounding box center [148, 8] width 15 height 15
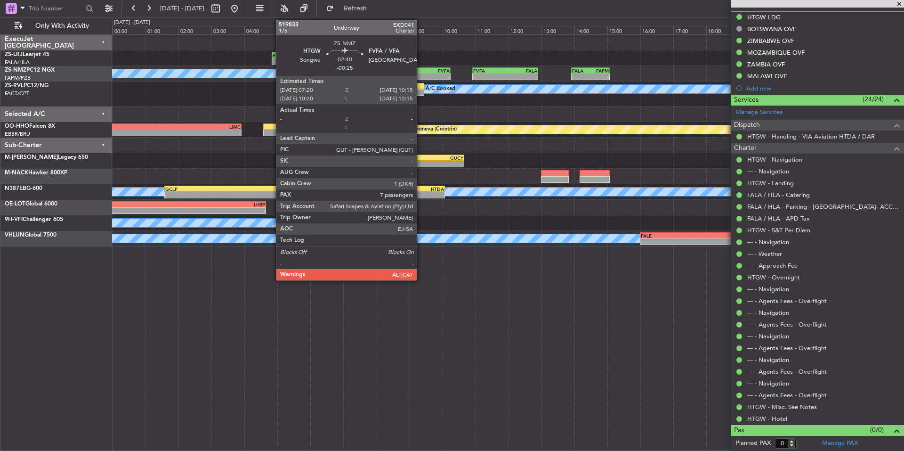
click at [421, 73] on div "HTGW 07:20 Z FVFA 10:15 Z" at bounding box center [402, 70] width 97 height 7
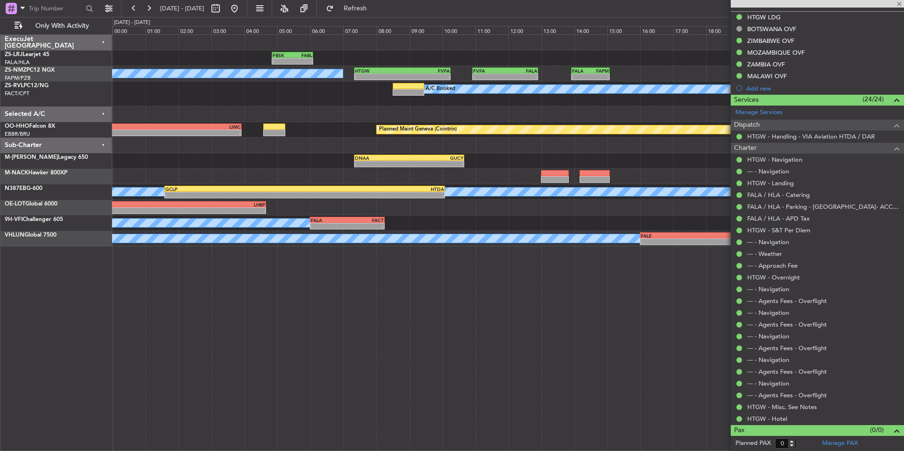
type input "-00:25"
type input "7"
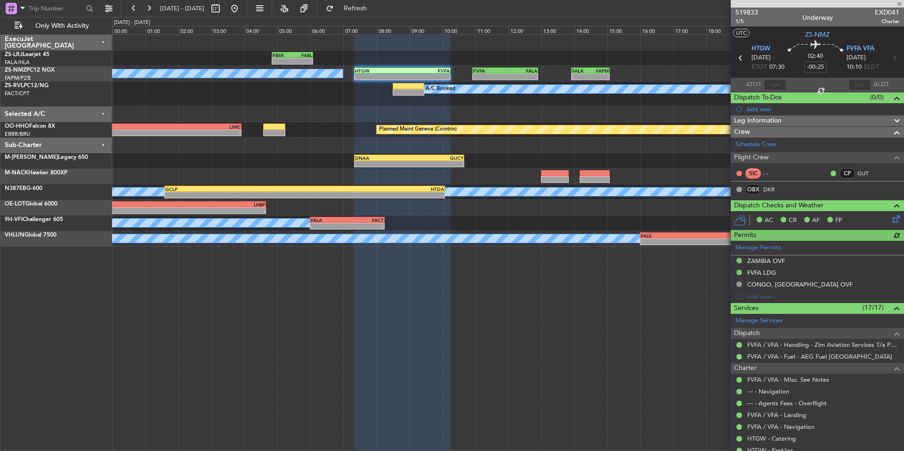
scroll to position [285, 0]
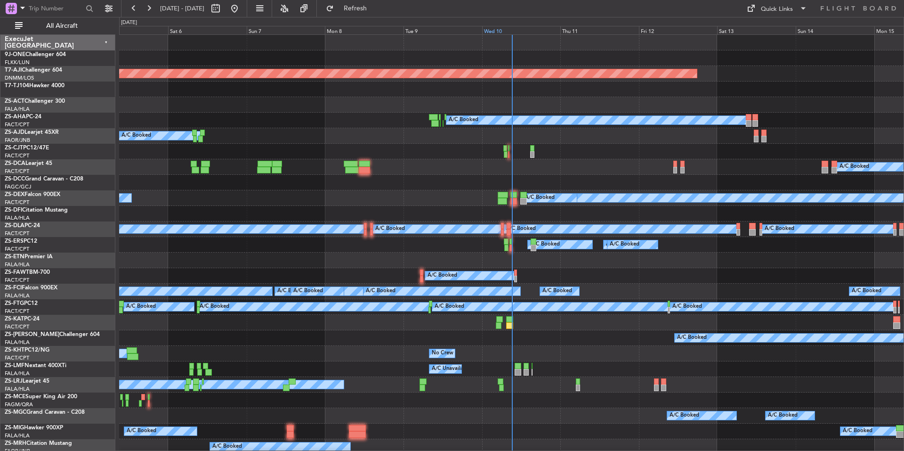
click at [525, 29] on div "Wed 10" at bounding box center [521, 30] width 79 height 8
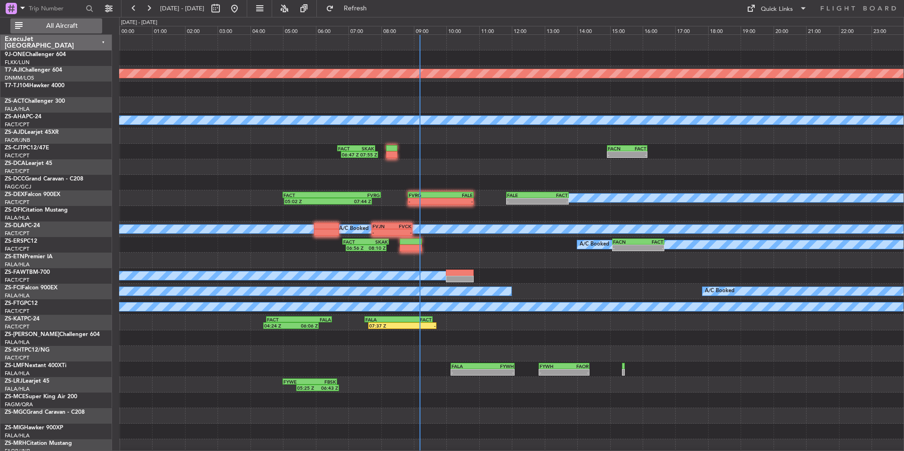
click at [61, 28] on span "All Aircraft" at bounding box center [61, 26] width 75 height 7
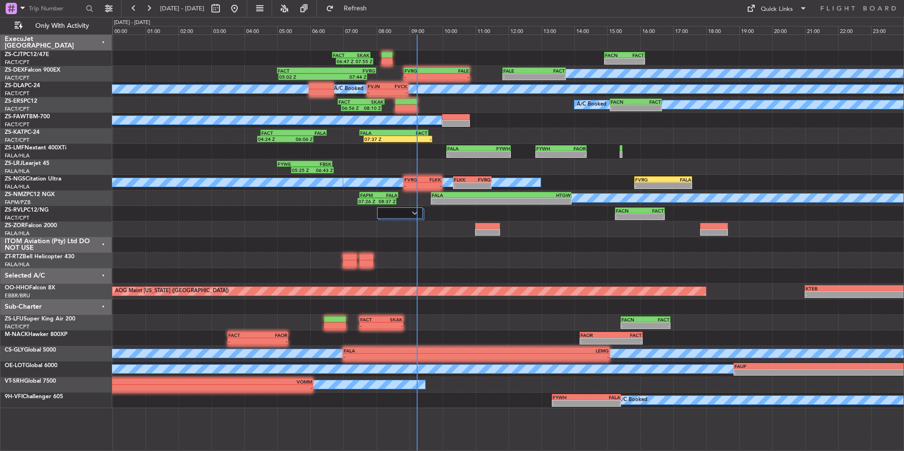
click at [590, 261] on div at bounding box center [508, 260] width 792 height 16
click at [148, 8] on button at bounding box center [148, 8] width 15 height 15
